Goal: Transaction & Acquisition: Purchase product/service

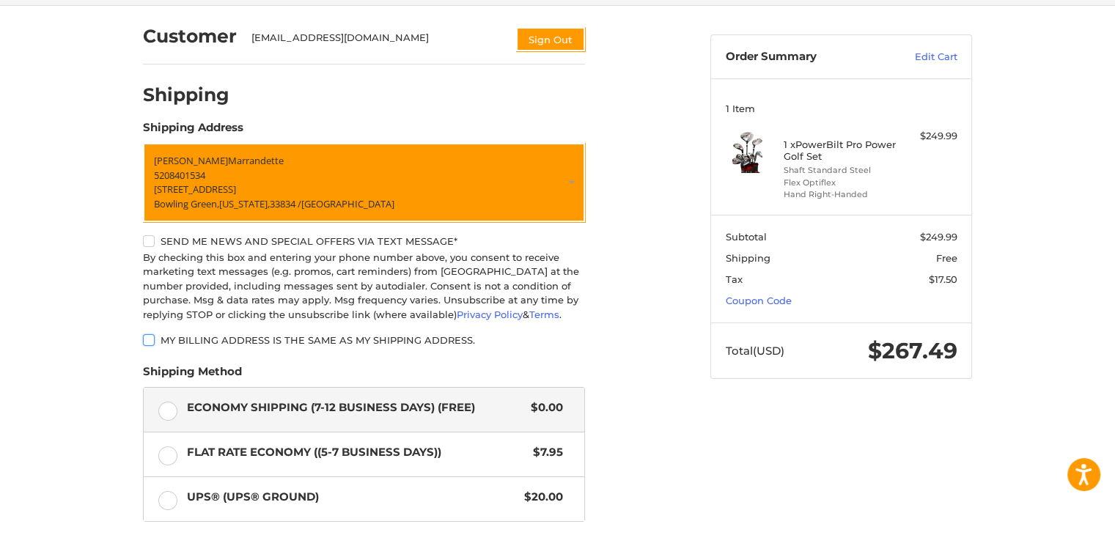
scroll to position [69, 0]
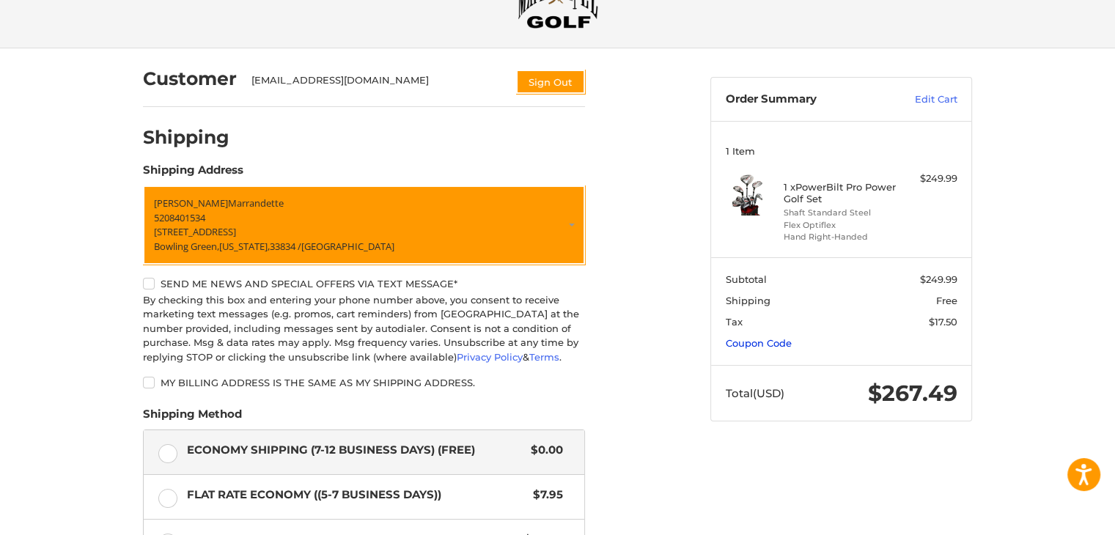
click at [781, 342] on link "Coupon Code" at bounding box center [759, 343] width 66 height 12
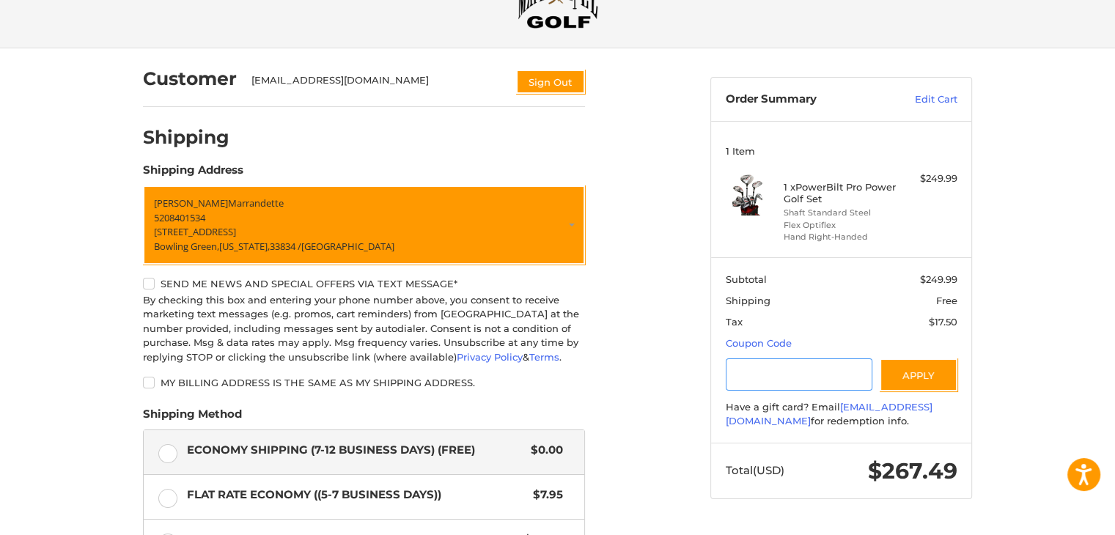
click at [768, 370] on input "Gift Certificate or Coupon Code" at bounding box center [799, 375] width 147 height 33
type input "*********"
click at [904, 374] on button "Apply" at bounding box center [919, 375] width 78 height 33
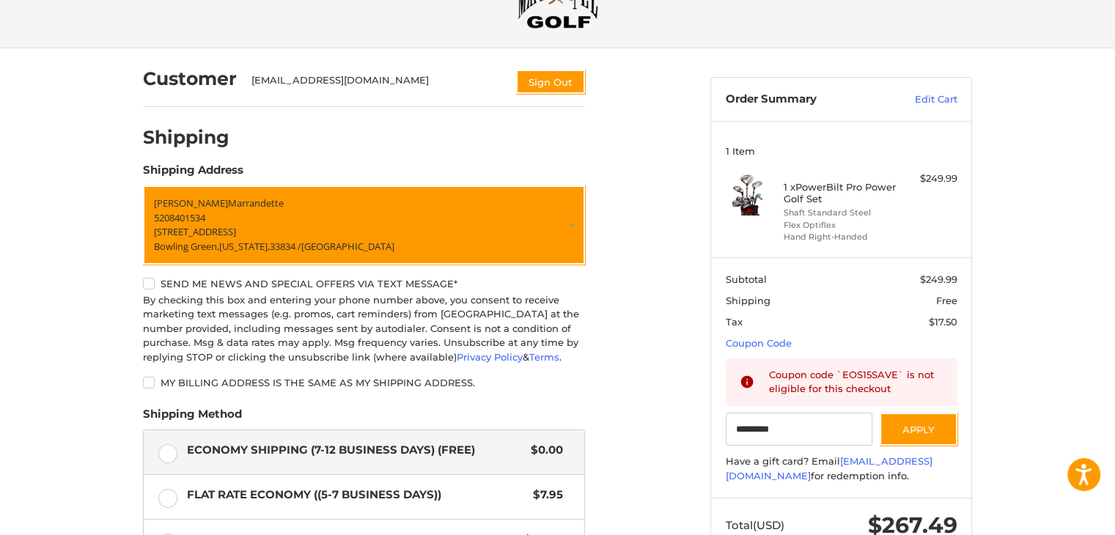
click at [1016, 366] on div "Customer [EMAIL_ADDRESS][DOMAIN_NAME] Sign Out Shipping POWERED BY We’ve got yo…" at bounding box center [557, 404] width 1115 height 712
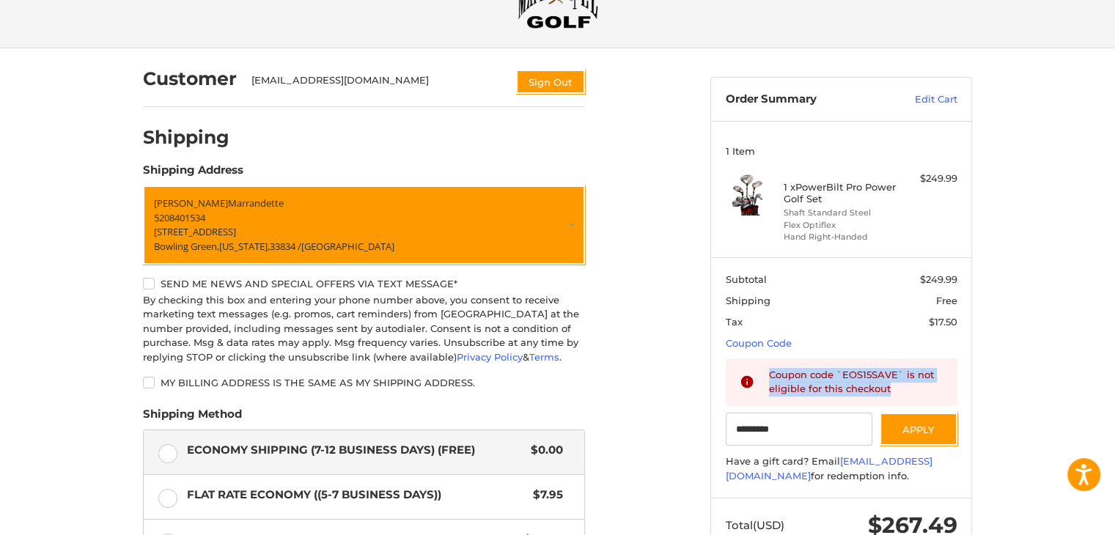
click at [1016, 366] on div "Customer [EMAIL_ADDRESS][DOMAIN_NAME] Sign Out Shipping POWERED BY We’ve got yo…" at bounding box center [557, 404] width 1115 height 712
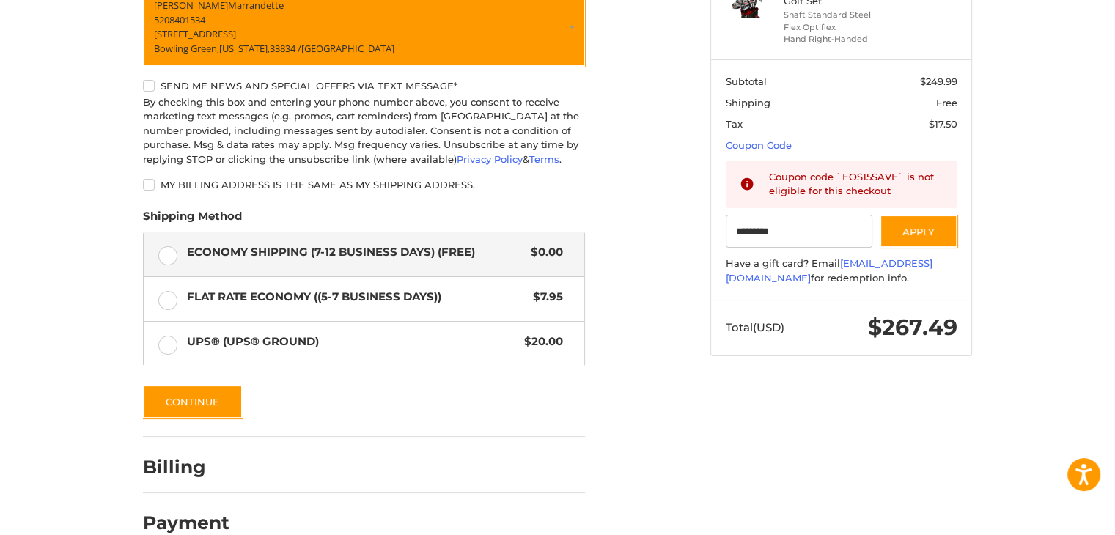
scroll to position [289, 0]
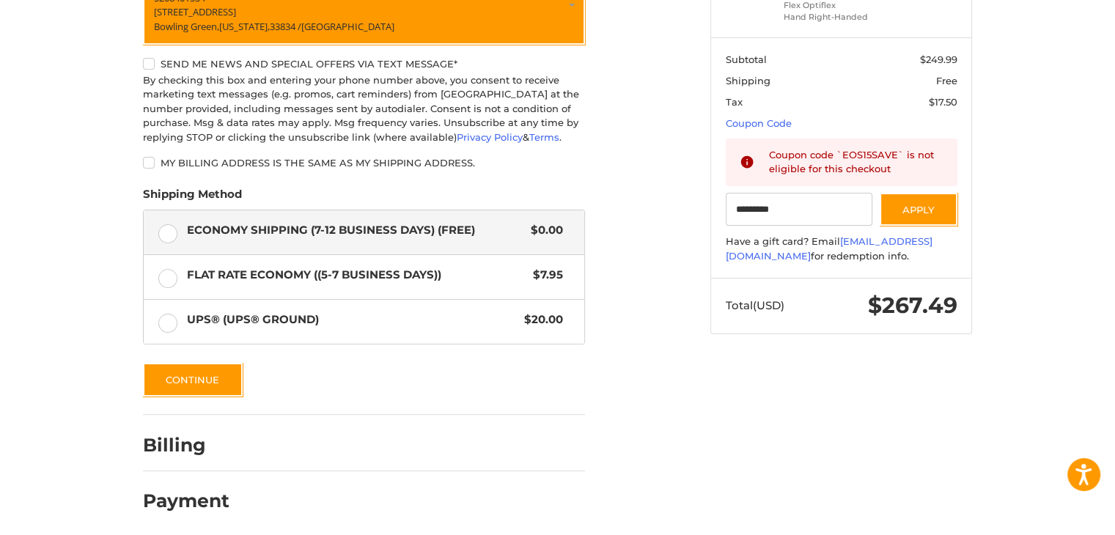
click at [150, 165] on label "My billing address is the same as my shipping address." at bounding box center [364, 163] width 442 height 12
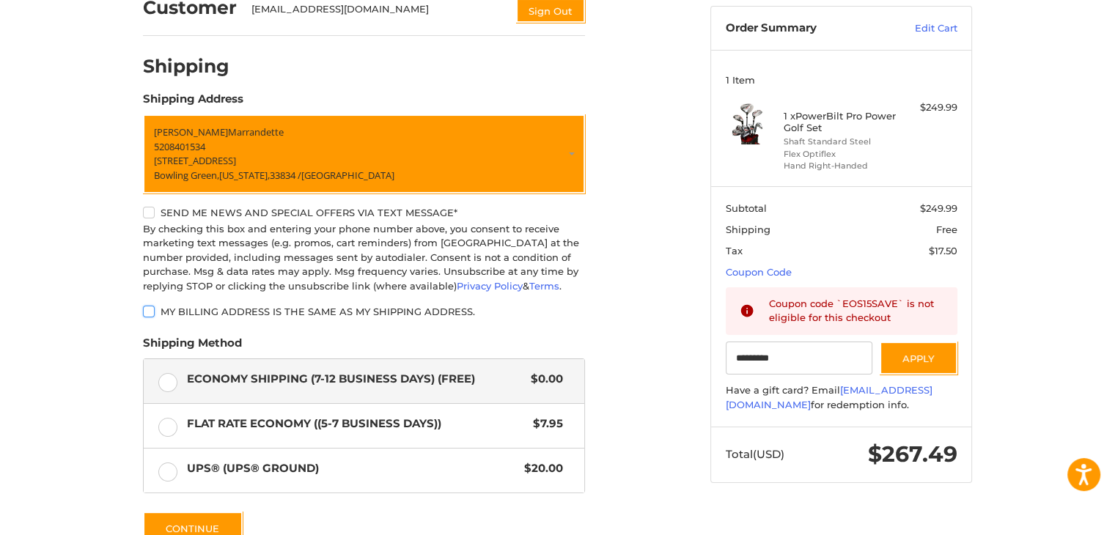
scroll to position [73, 0]
